Goal: Information Seeking & Learning: Learn about a topic

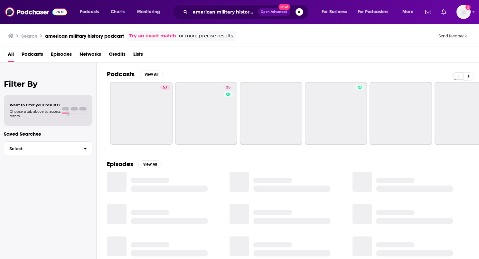
click at [299, 13] on button "Search podcasts, credits, & more..." at bounding box center [300, 12] width 8 height 8
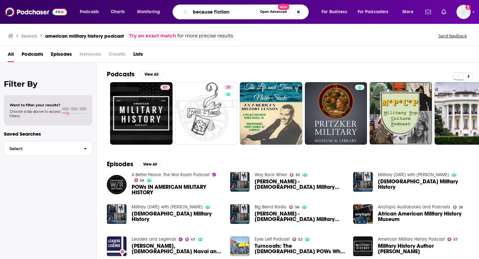
type input "because fiction"
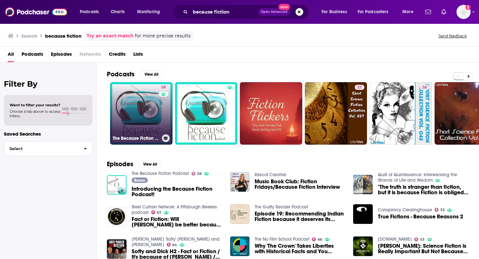
click at [139, 119] on link "38 The Because Fiction Podcast" at bounding box center [141, 113] width 62 height 62
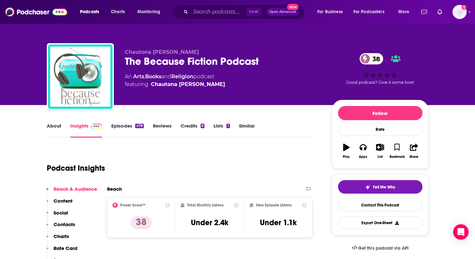
click at [119, 126] on link "Episodes 478" at bounding box center [127, 130] width 33 height 15
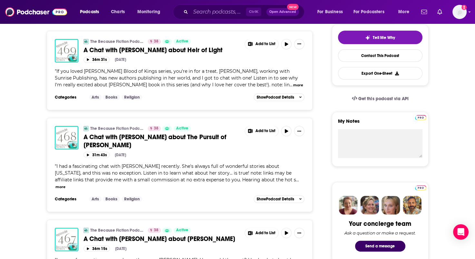
scroll to position [161, 0]
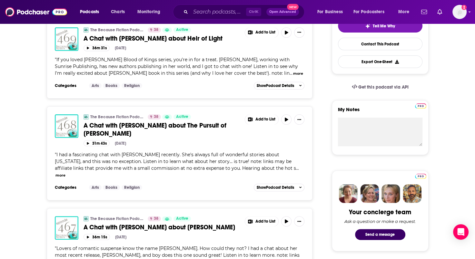
click at [159, 126] on span "A Chat with [PERSON_NAME] about The Pursuit of [PERSON_NAME]" at bounding box center [154, 129] width 143 height 16
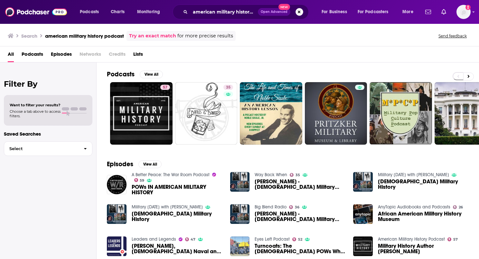
click at [302, 11] on button "Search podcasts, credits, & more..." at bounding box center [300, 12] width 8 height 8
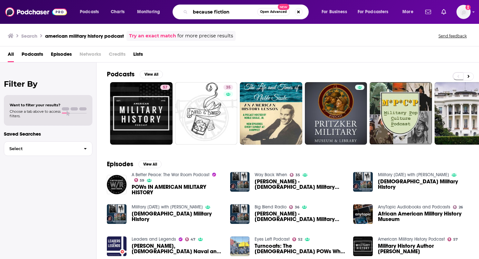
type input "because fiction"
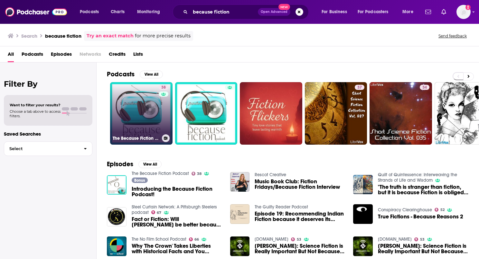
click at [144, 104] on link "38 The Because Fiction Podcast" at bounding box center [141, 113] width 62 height 62
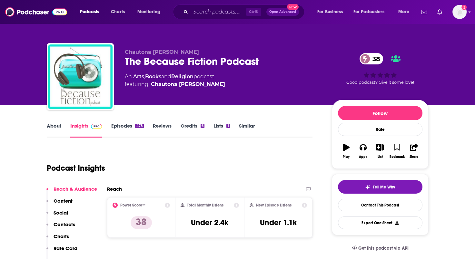
click at [124, 127] on link "Episodes 478" at bounding box center [127, 130] width 33 height 15
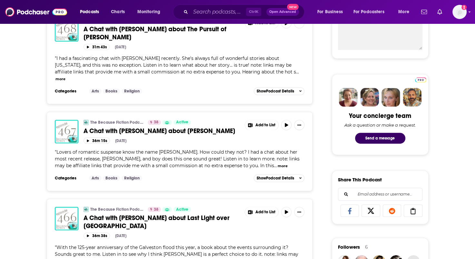
scroll to position [258, 0]
click at [175, 127] on span "A Chat with [PERSON_NAME] about [PERSON_NAME]" at bounding box center [158, 131] width 151 height 8
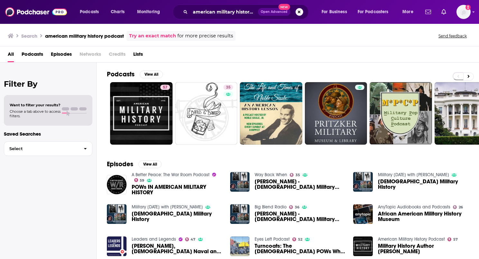
click at [300, 14] on button "Search podcasts, credits, & more..." at bounding box center [300, 12] width 8 height 8
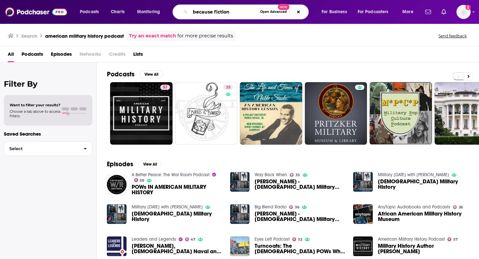
type input "because fiction"
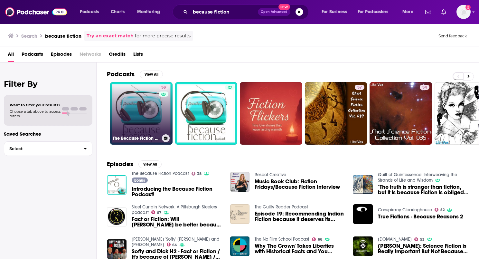
click at [155, 100] on link "38 The Because Fiction Podcast" at bounding box center [141, 113] width 62 height 62
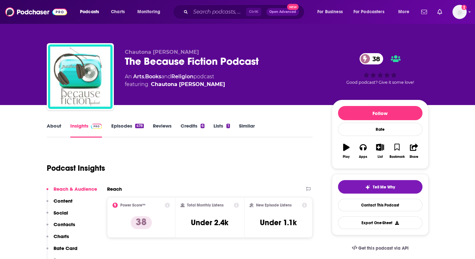
click at [123, 126] on link "Episodes 478" at bounding box center [127, 130] width 33 height 15
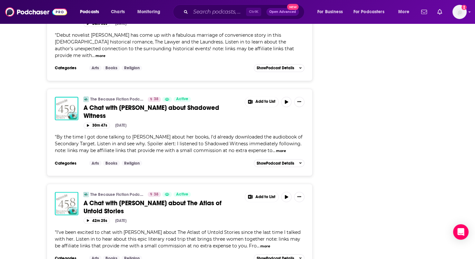
scroll to position [1095, 0]
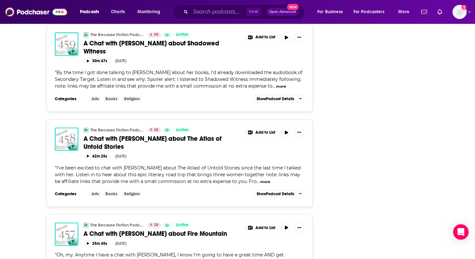
click at [188, 229] on span "A Chat with [PERSON_NAME] about Fire Mountain" at bounding box center [154, 233] width 143 height 8
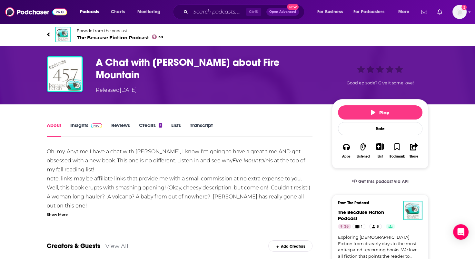
click at [293, 124] on div "About Insights Reviews Credits 1 Lists Transcript" at bounding box center [180, 129] width 266 height 16
